Goal: Obtain resource: Obtain resource

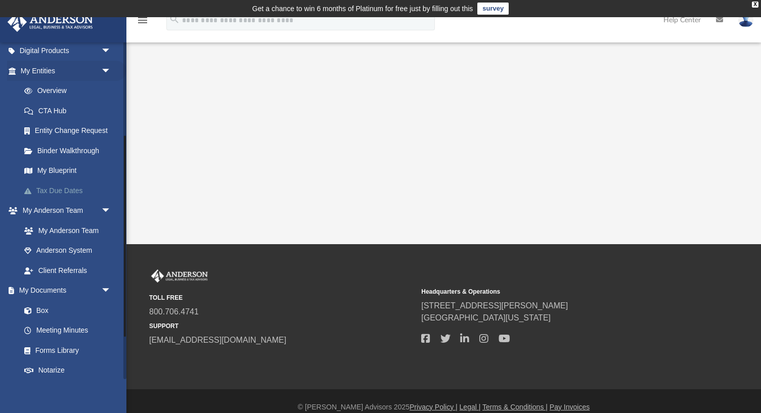
scroll to position [227, 0]
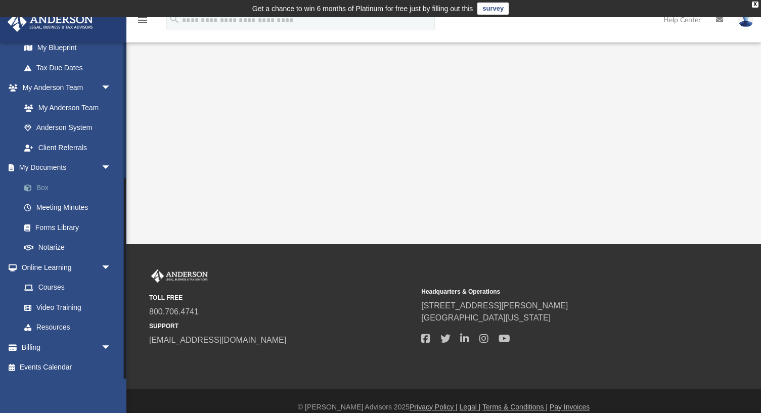
click at [42, 186] on link "Box" at bounding box center [70, 188] width 112 height 20
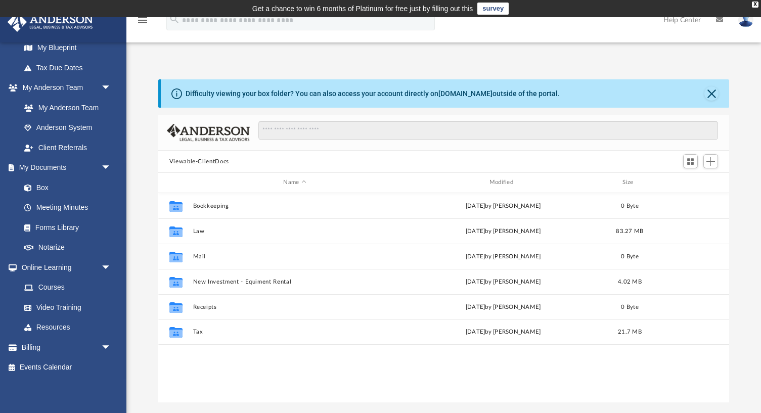
scroll to position [230, 571]
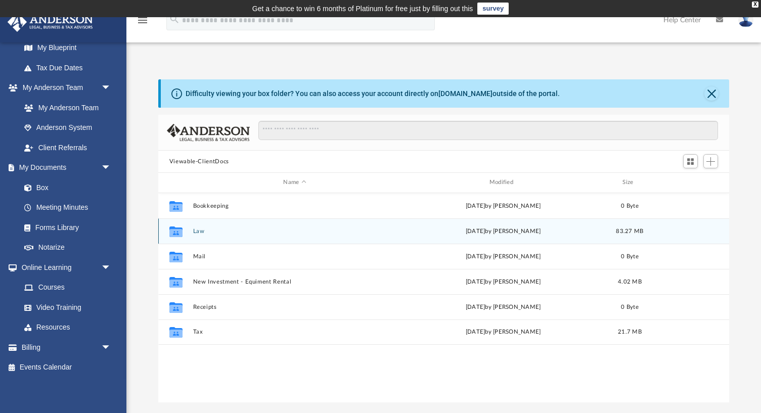
click at [200, 231] on button "Law" at bounding box center [295, 231] width 204 height 7
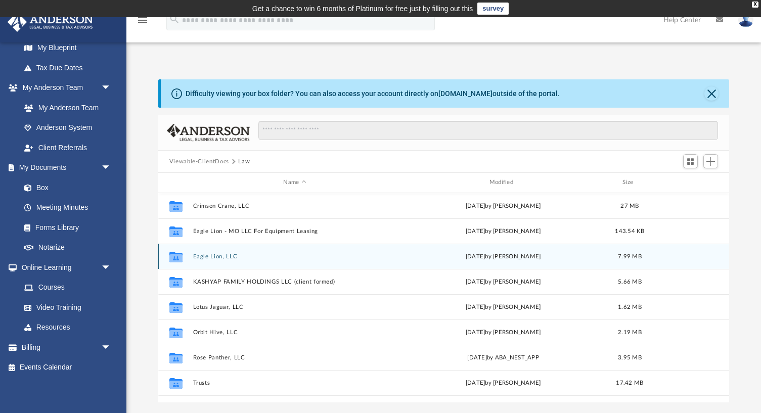
click at [217, 255] on button "Eagle Lion, LLC" at bounding box center [295, 256] width 204 height 7
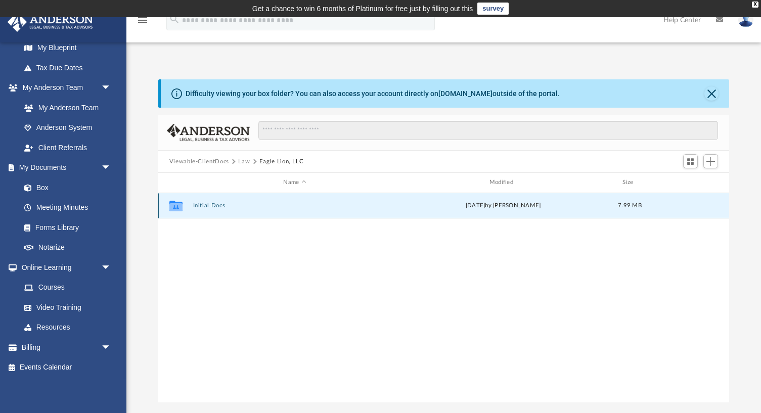
click at [199, 205] on button "Initial Docs" at bounding box center [295, 205] width 204 height 7
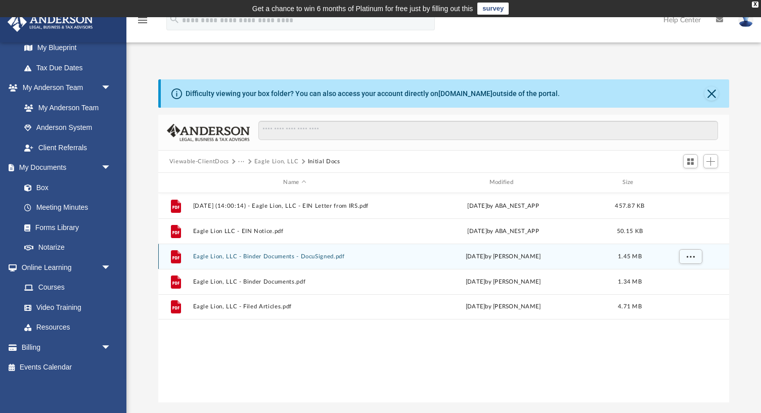
click at [291, 256] on button "Eagle Lion, LLC - Binder Documents - DocuSigned.pdf" at bounding box center [295, 256] width 204 height 7
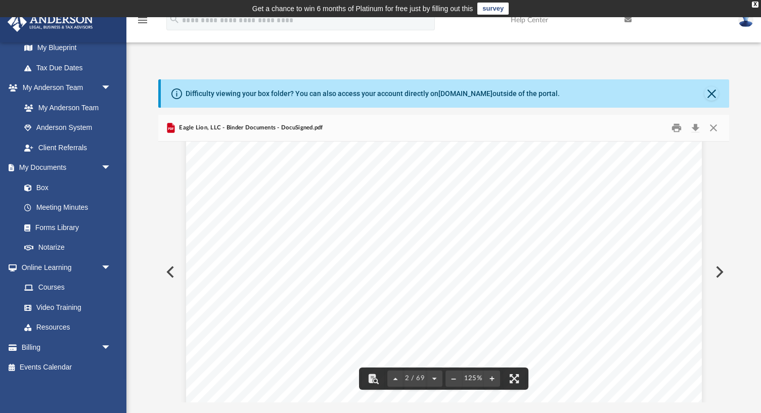
scroll to position [892, 0]
drag, startPoint x: 400, startPoint y: 315, endPoint x: 447, endPoint y: 315, distance: 46.5
drag, startPoint x: 400, startPoint y: 242, endPoint x: 635, endPoint y: 242, distance: 235.2
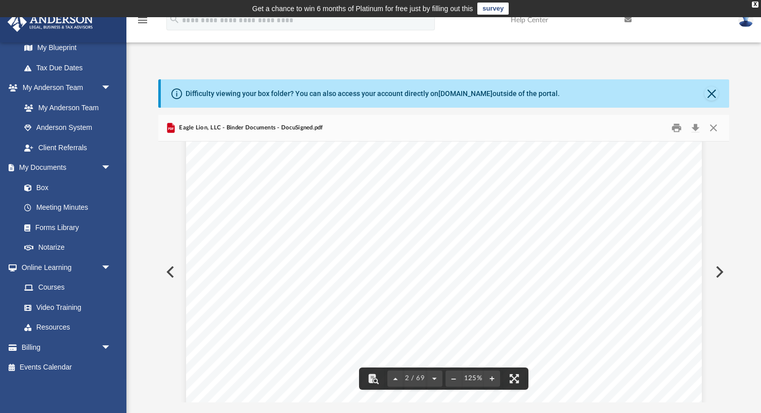
click at [635, 242] on div "Overview of Eagle Lion, LLC Entity Formation Information State of Organization …" at bounding box center [444, 398] width 516 height 668
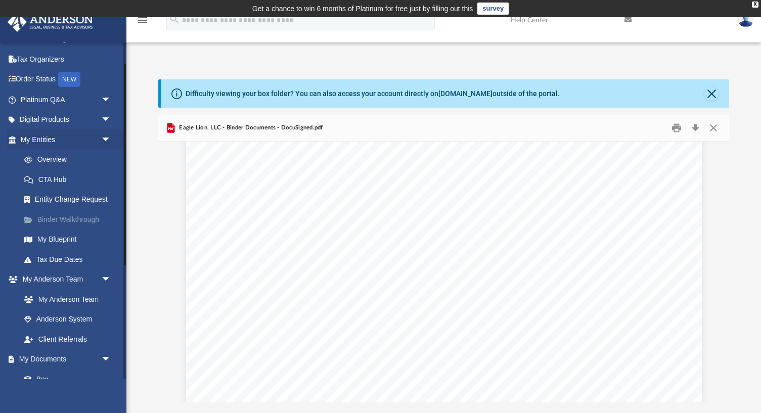
scroll to position [26, 0]
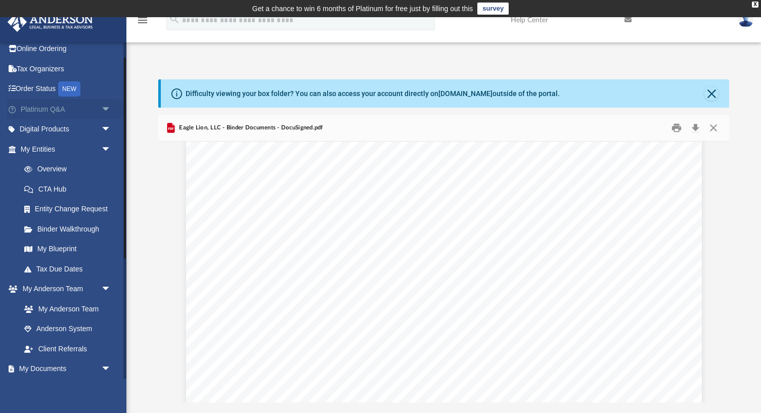
click at [108, 108] on span "arrow_drop_down" at bounding box center [111, 109] width 20 height 21
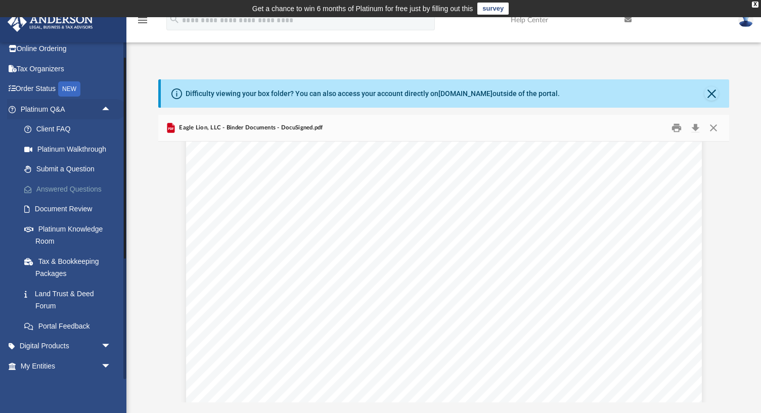
click at [76, 190] on link "Answered Questions" at bounding box center [70, 189] width 112 height 20
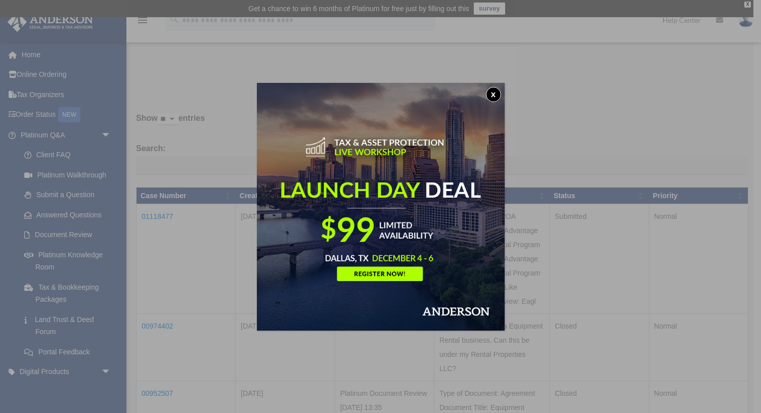
click at [494, 96] on button "x" at bounding box center [493, 94] width 15 height 15
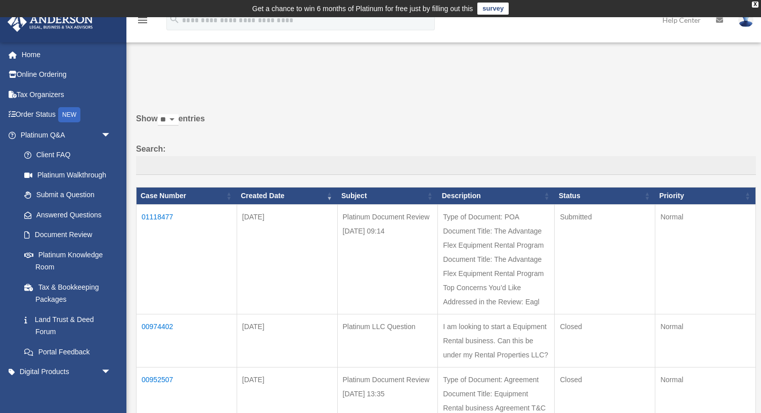
click at [747, 25] on img at bounding box center [745, 20] width 15 height 15
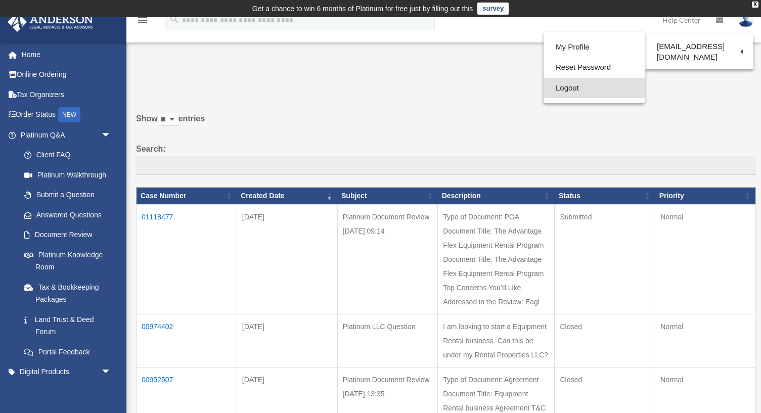
click at [569, 93] on link "Logout" at bounding box center [594, 88] width 101 height 21
